Goal: Task Accomplishment & Management: Complete application form

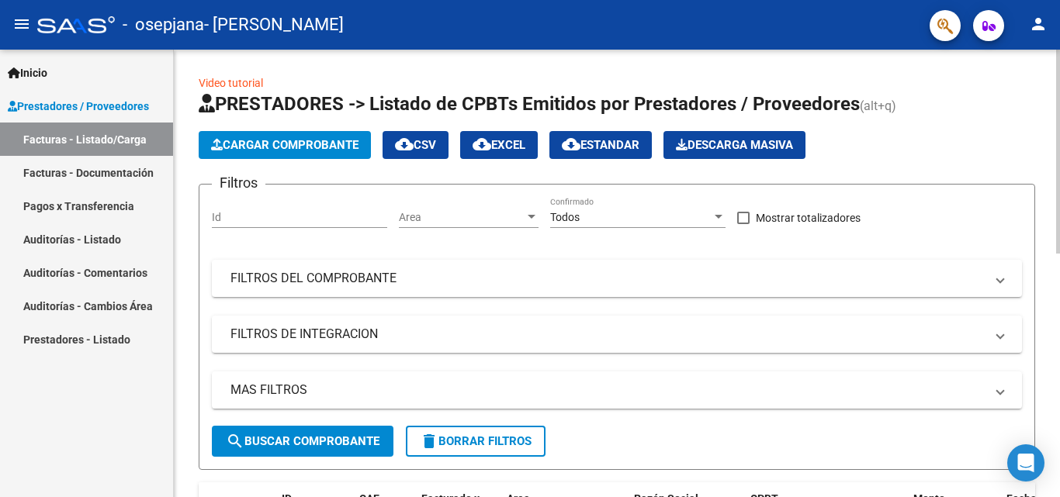
click at [262, 149] on span "Cargar Comprobante" at bounding box center [284, 145] width 147 height 14
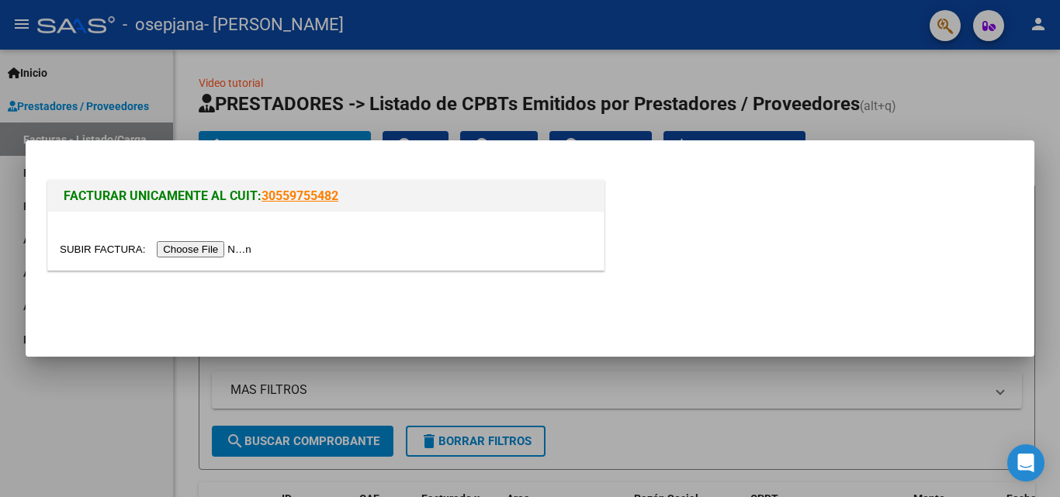
click at [221, 251] on input "file" at bounding box center [158, 249] width 196 height 16
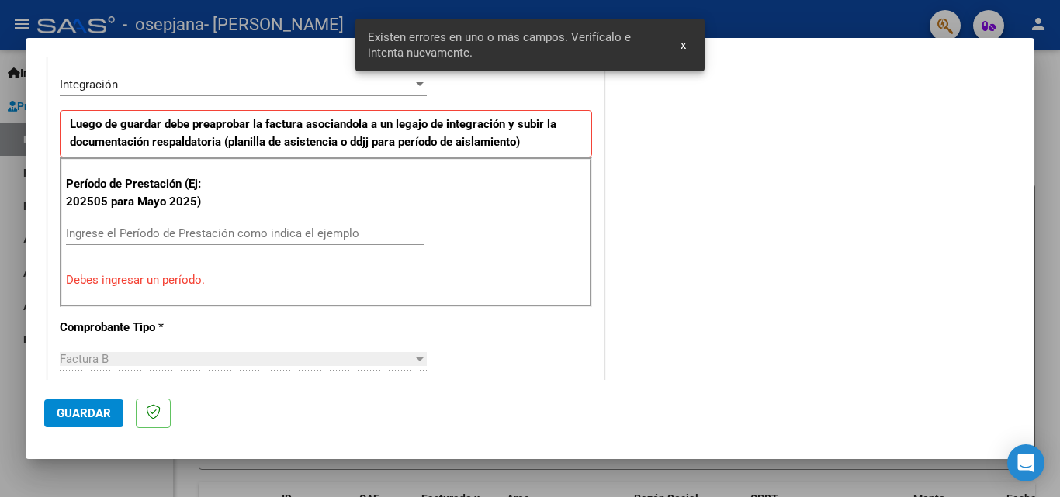
scroll to position [379, 0]
click at [241, 238] on input "Ingrese el Período de Prestación como indica el ejemplo" at bounding box center [245, 234] width 359 height 14
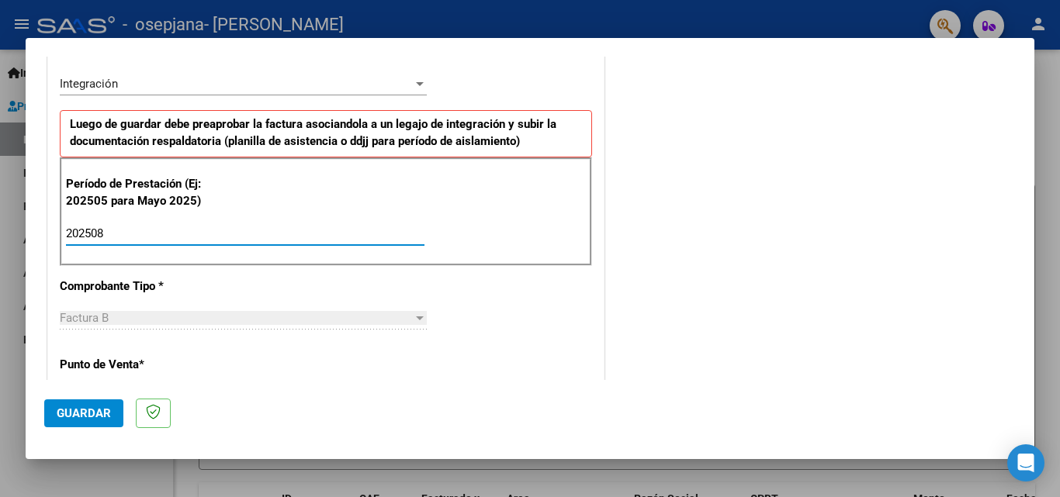
type input "202508"
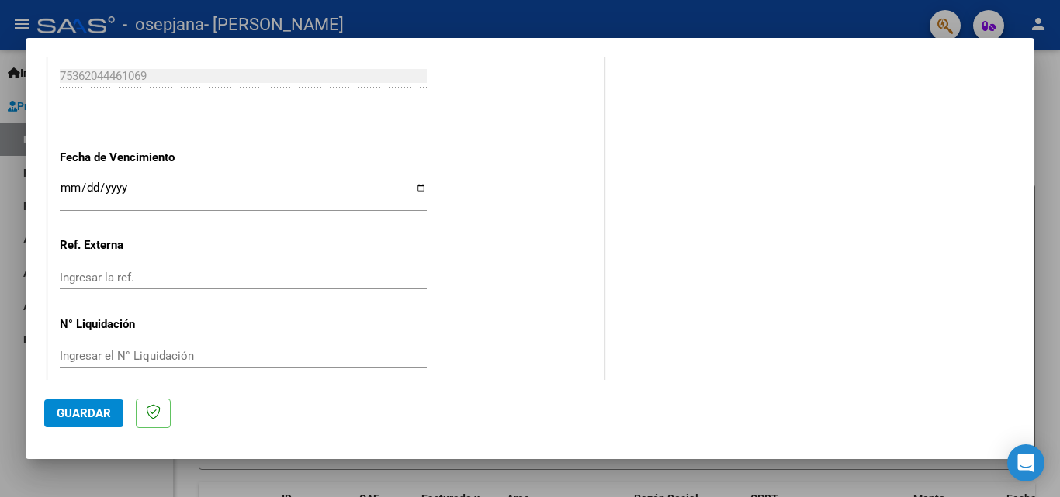
scroll to position [1042, 0]
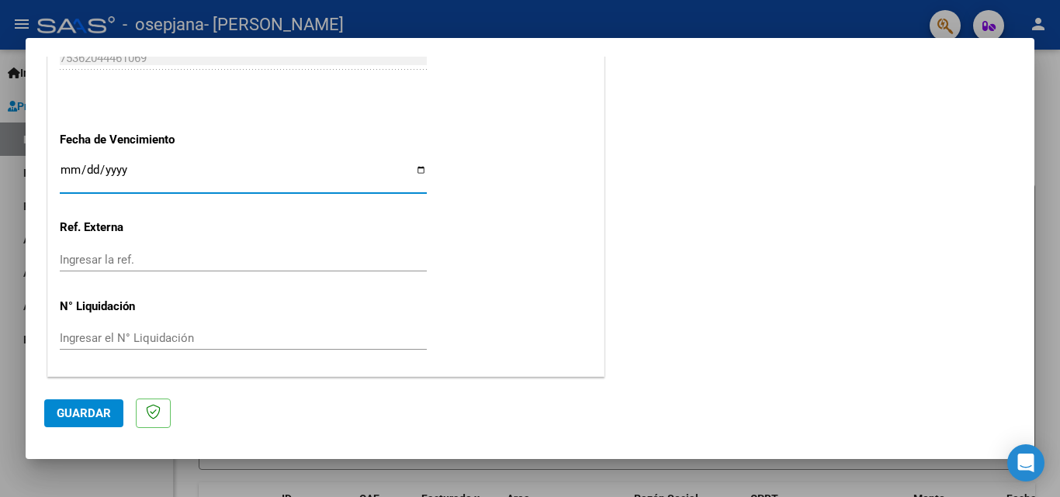
click at [414, 168] on input "Ingresar la fecha" at bounding box center [243, 176] width 367 height 25
type input "[DATE]"
click at [62, 407] on span "Guardar" at bounding box center [84, 414] width 54 height 14
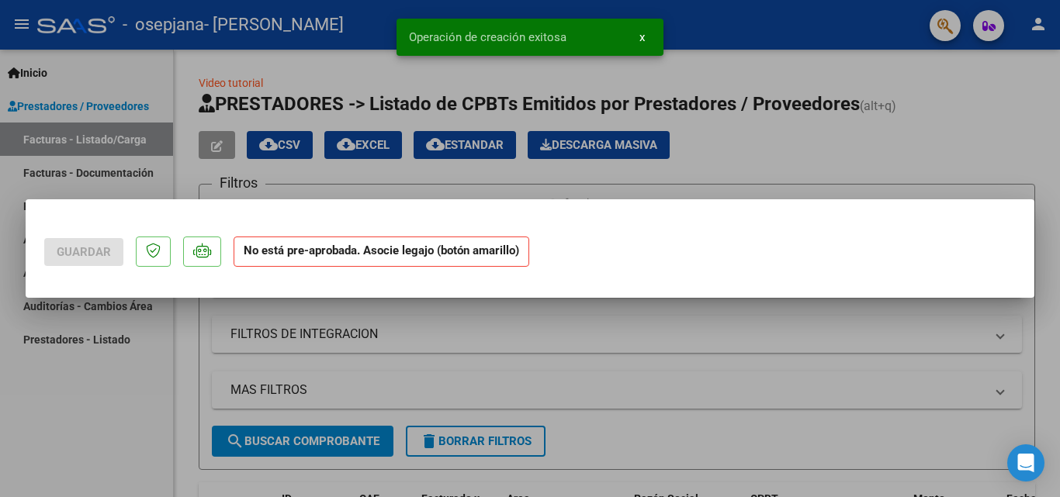
scroll to position [0, 0]
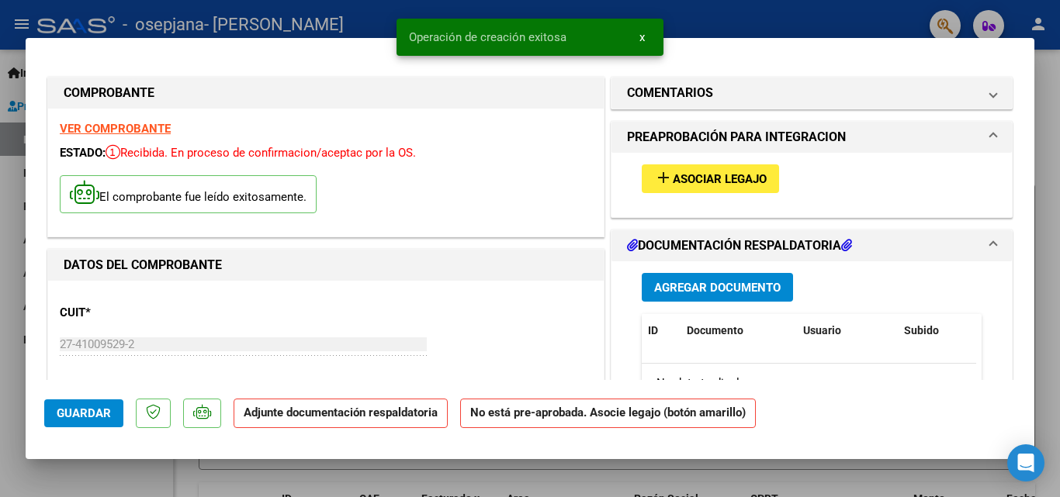
click at [687, 167] on button "add Asociar Legajo" at bounding box center [710, 179] width 137 height 29
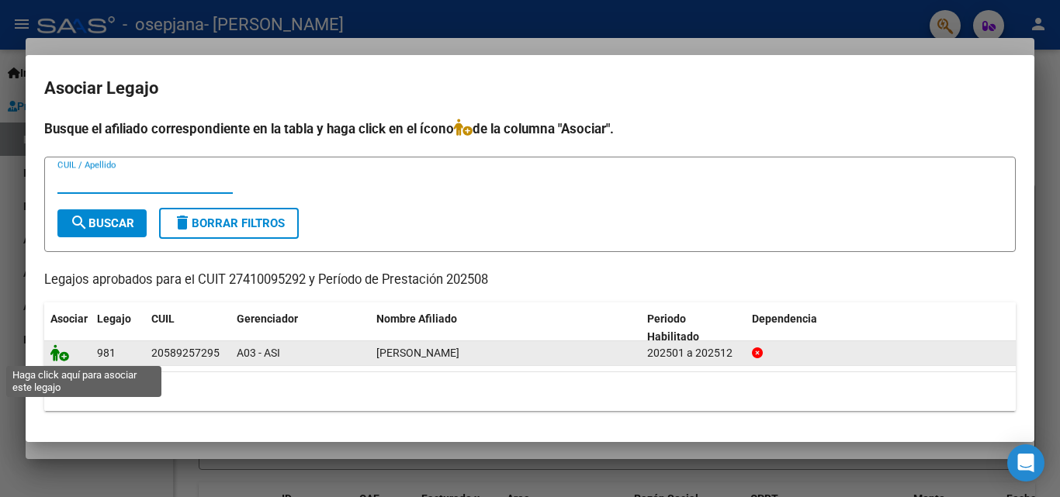
click at [60, 361] on icon at bounding box center [59, 353] width 19 height 17
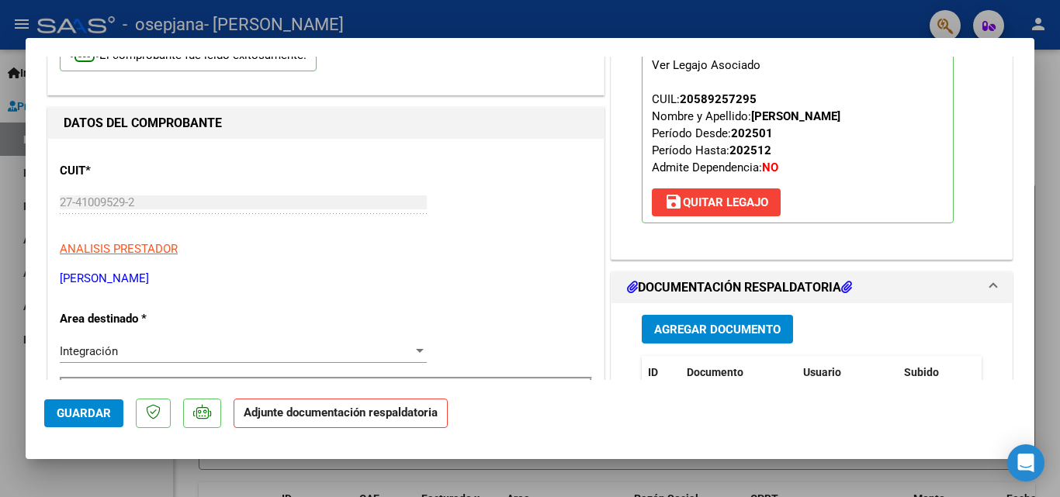
scroll to position [139, 0]
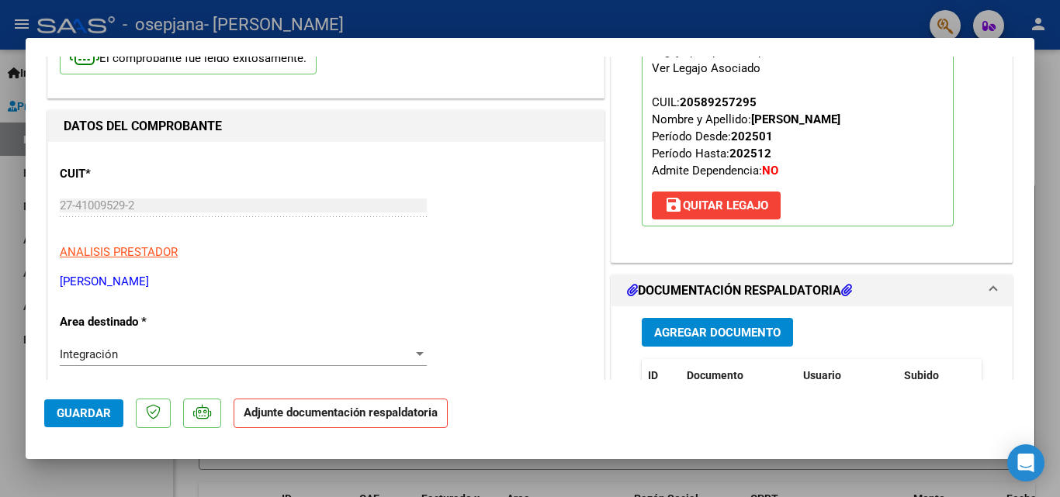
click at [722, 336] on span "Agregar Documento" at bounding box center [717, 333] width 126 height 14
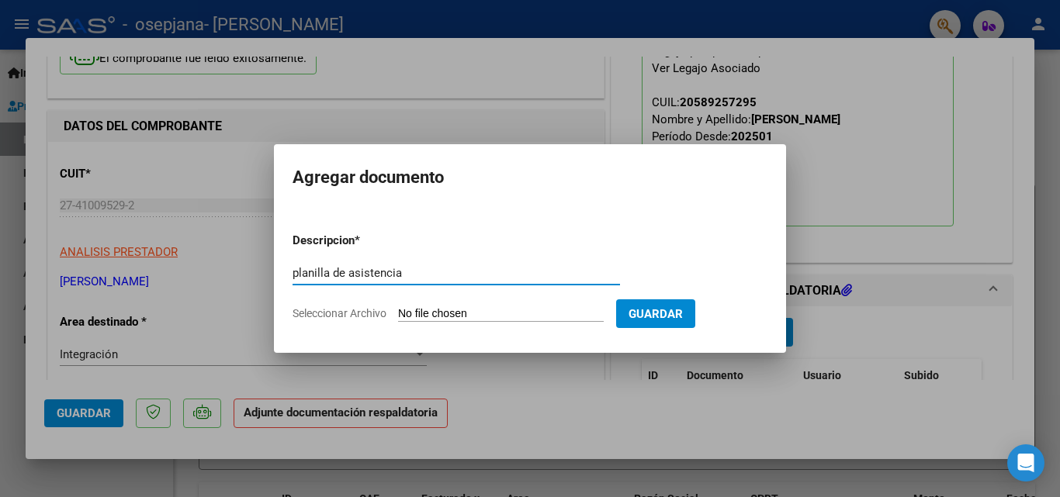
type input "planilla de asistencia"
click at [570, 308] on input "Seleccionar Archivo" at bounding box center [501, 314] width 206 height 15
type input "C:\fakepath\[PERSON_NAME] ASISTENCIA AGOSTO.pdf"
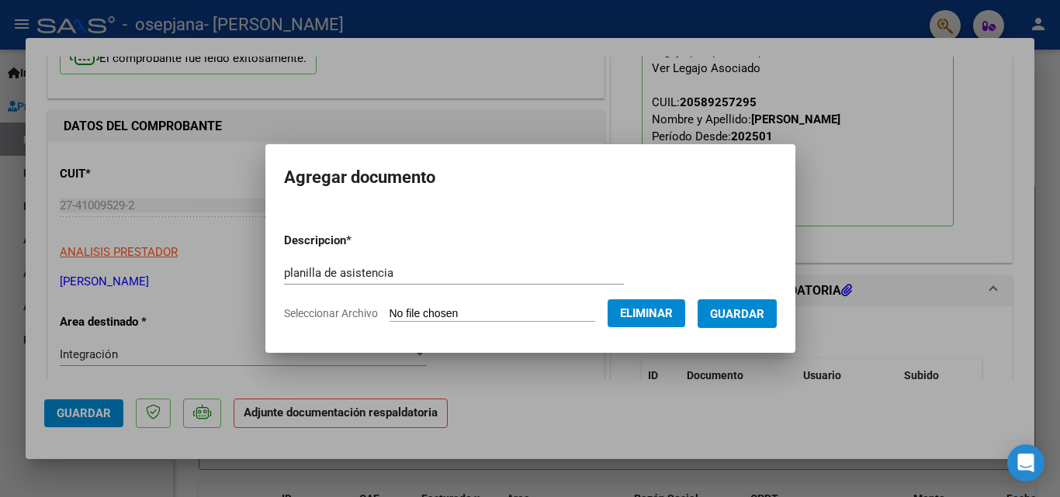
click at [743, 314] on span "Guardar" at bounding box center [737, 314] width 54 height 14
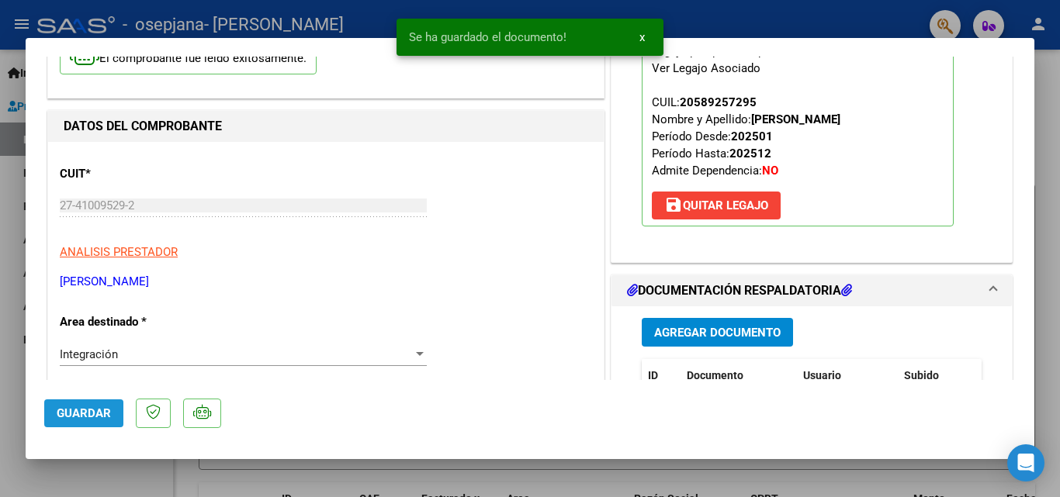
click at [76, 420] on span "Guardar" at bounding box center [84, 414] width 54 height 14
click at [1059, 201] on div at bounding box center [530, 248] width 1060 height 497
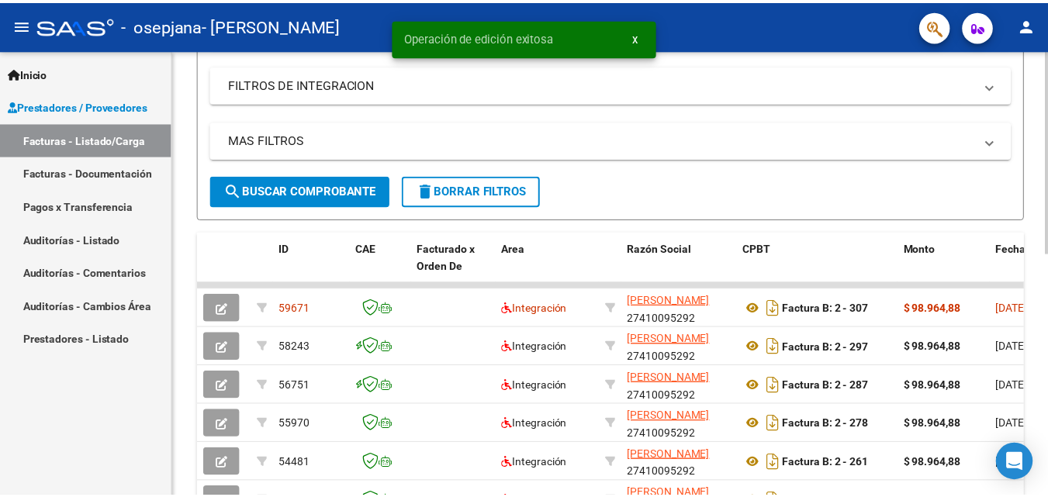
scroll to position [262, 0]
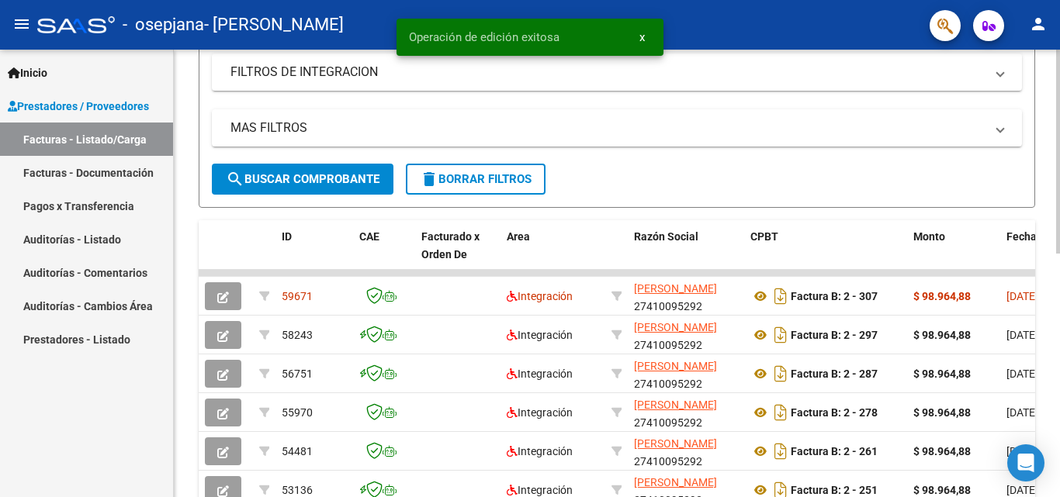
click at [1059, 210] on div at bounding box center [1058, 274] width 4 height 204
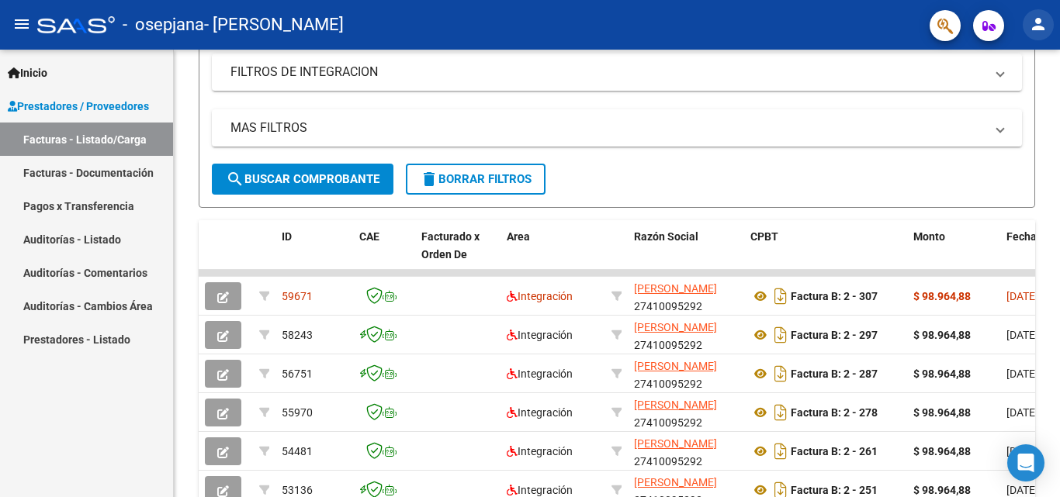
click at [1037, 33] on mat-icon "person" at bounding box center [1038, 24] width 19 height 19
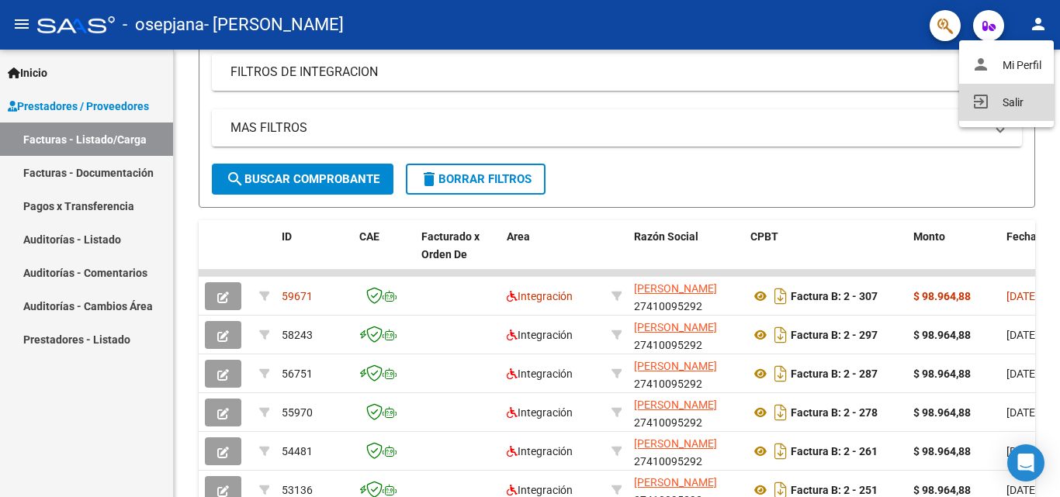
click at [1003, 112] on button "exit_to_app Salir" at bounding box center [1006, 102] width 95 height 37
